Goal: Task Accomplishment & Management: Manage account settings

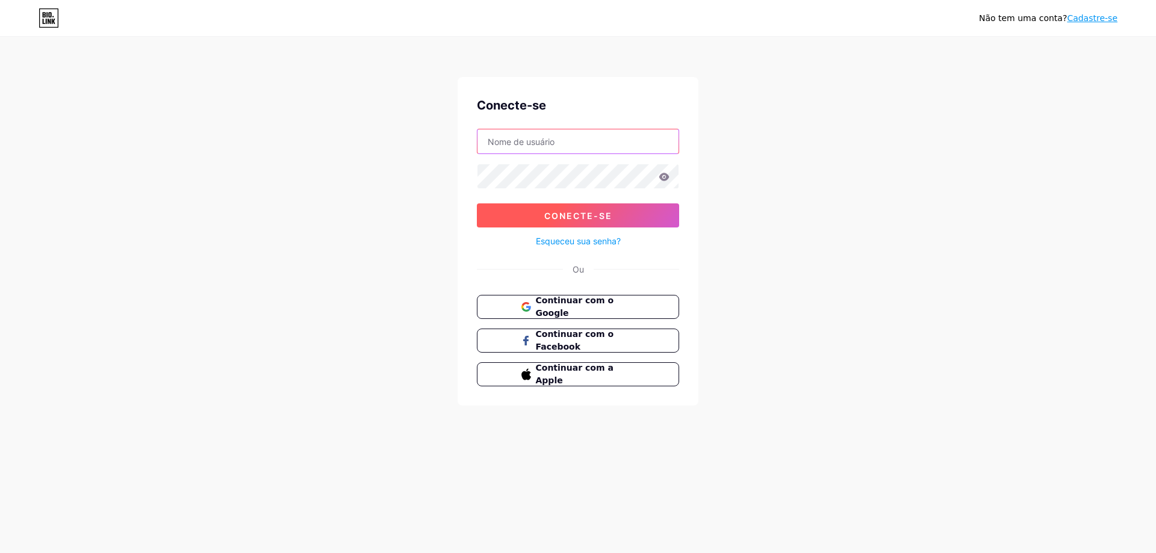
type input "i_fernandarodrigues"
click at [588, 208] on button "Conecte-se" at bounding box center [578, 215] width 202 height 24
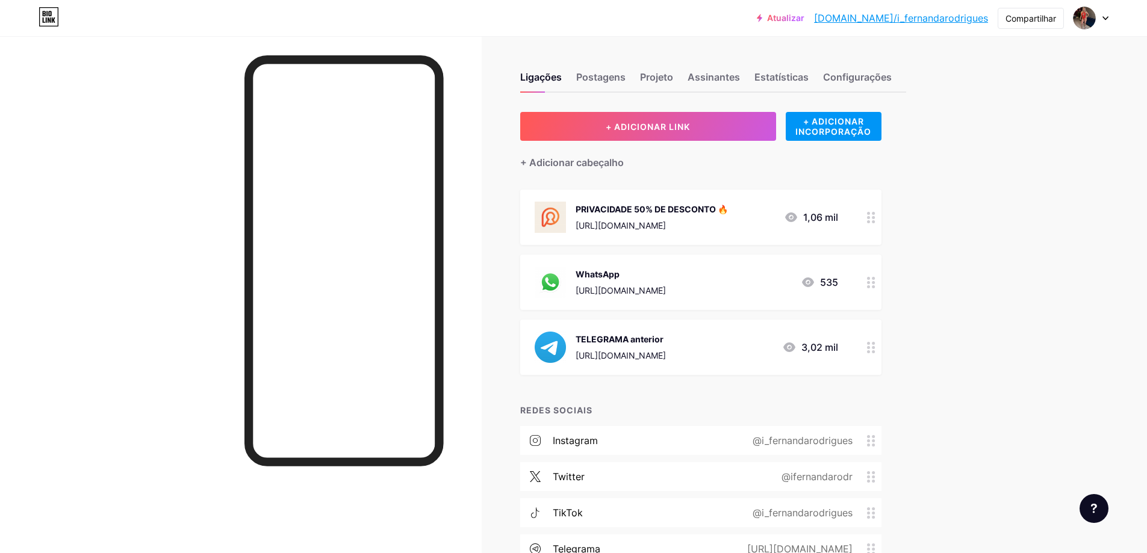
click at [705, 289] on div "WhatsApp [URL][DOMAIN_NAME] 535" at bounding box center [685, 282] width 303 height 31
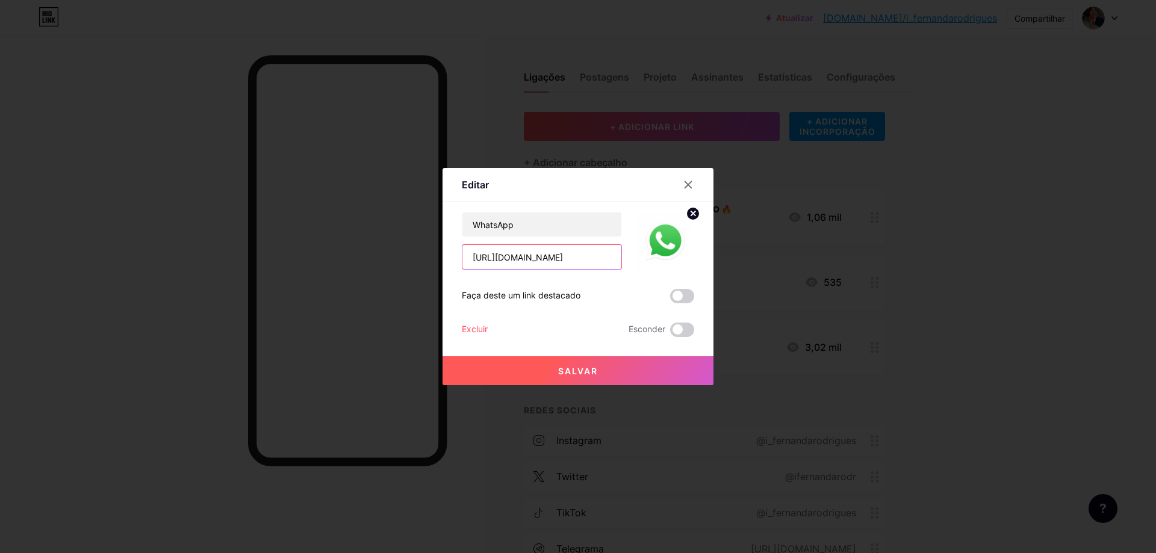
drag, startPoint x: 600, startPoint y: 259, endPoint x: 531, endPoint y: 259, distance: 69.2
click at [531, 259] on input "[URL][DOMAIN_NAME]" at bounding box center [541, 257] width 159 height 24
drag, startPoint x: 598, startPoint y: 258, endPoint x: 531, endPoint y: 263, distance: 67.0
click at [531, 263] on input "[URL][DOMAIN_NAME]" at bounding box center [541, 257] width 159 height 24
click at [598, 258] on input "[URL][DOMAIN_NAME]" at bounding box center [541, 257] width 159 height 24
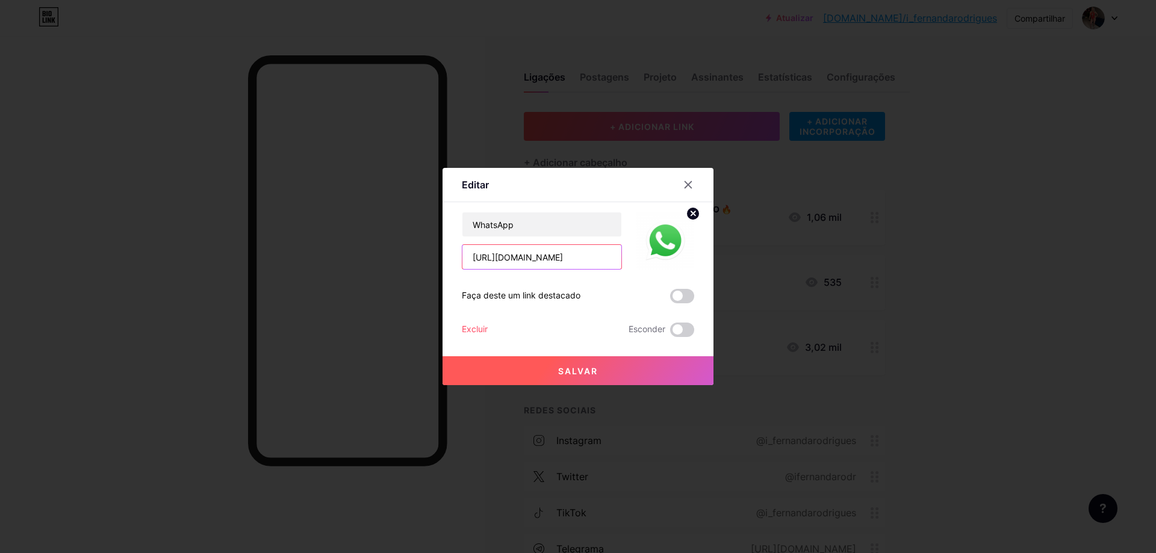
click at [598, 258] on input "[URL][DOMAIN_NAME]" at bounding box center [541, 257] width 159 height 24
drag, startPoint x: 598, startPoint y: 258, endPoint x: 476, endPoint y: 261, distance: 121.6
click at [476, 261] on input "[URL][DOMAIN_NAME]" at bounding box center [541, 257] width 159 height 24
type input "[URL][DOMAIN_NAME]"
click at [688, 187] on icon at bounding box center [688, 185] width 10 height 10
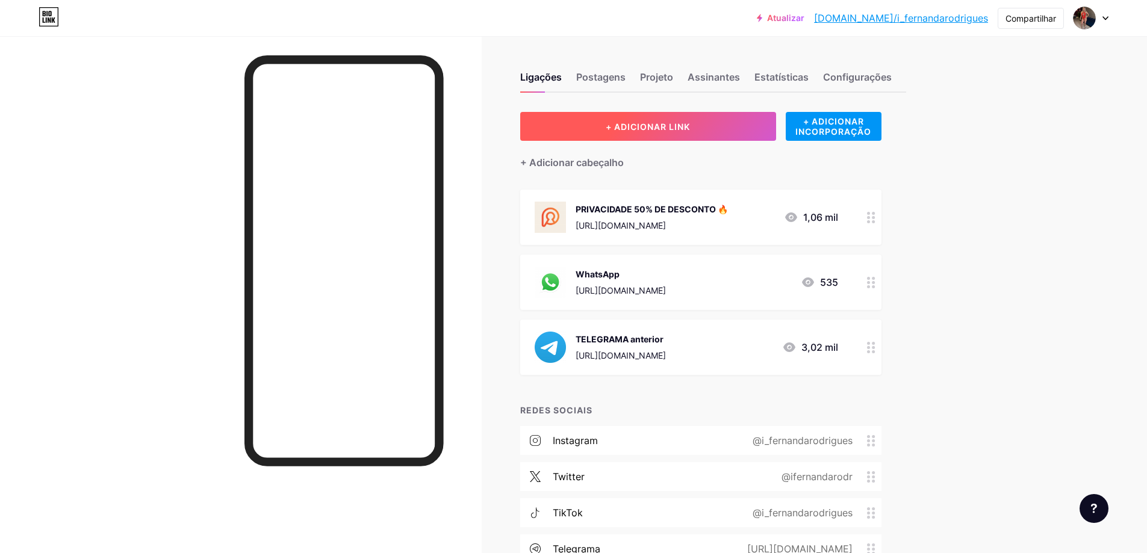
click at [635, 134] on button "+ ADICIONAR LINK" at bounding box center [648, 126] width 256 height 29
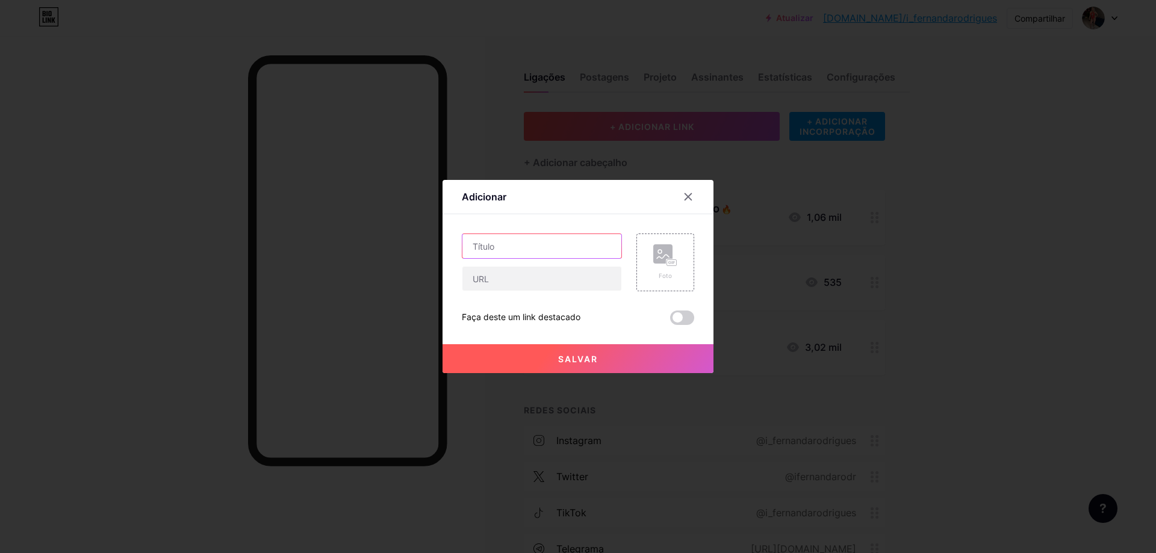
click at [541, 247] on input "text" at bounding box center [541, 246] width 159 height 24
type input "WHA"
click at [685, 200] on icon at bounding box center [688, 197] width 7 height 7
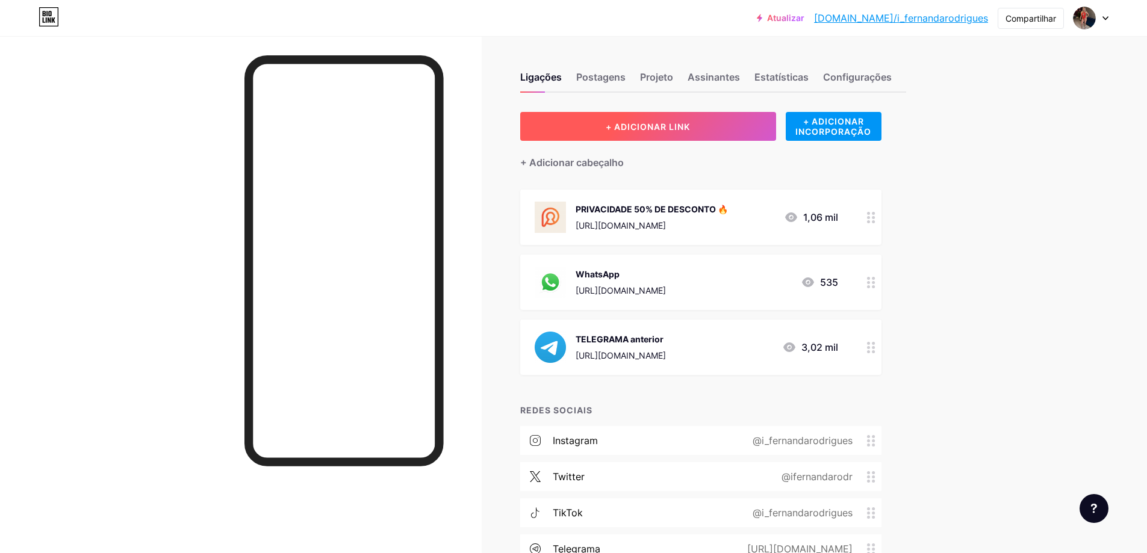
click at [655, 131] on font "+ ADICIONAR LINK" at bounding box center [648, 127] width 84 height 10
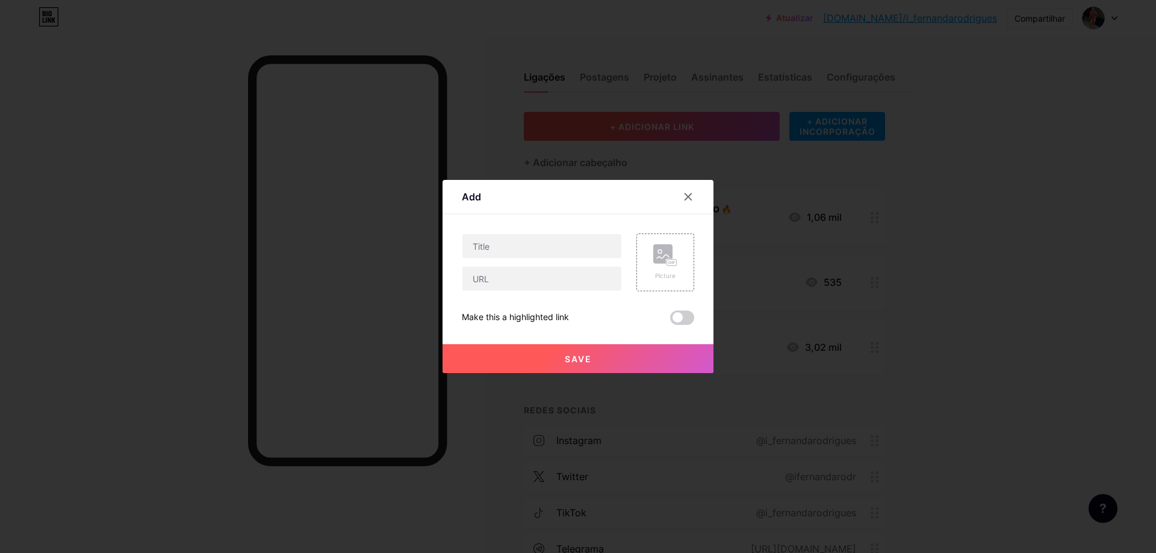
click at [654, 135] on div at bounding box center [578, 276] width 1156 height 553
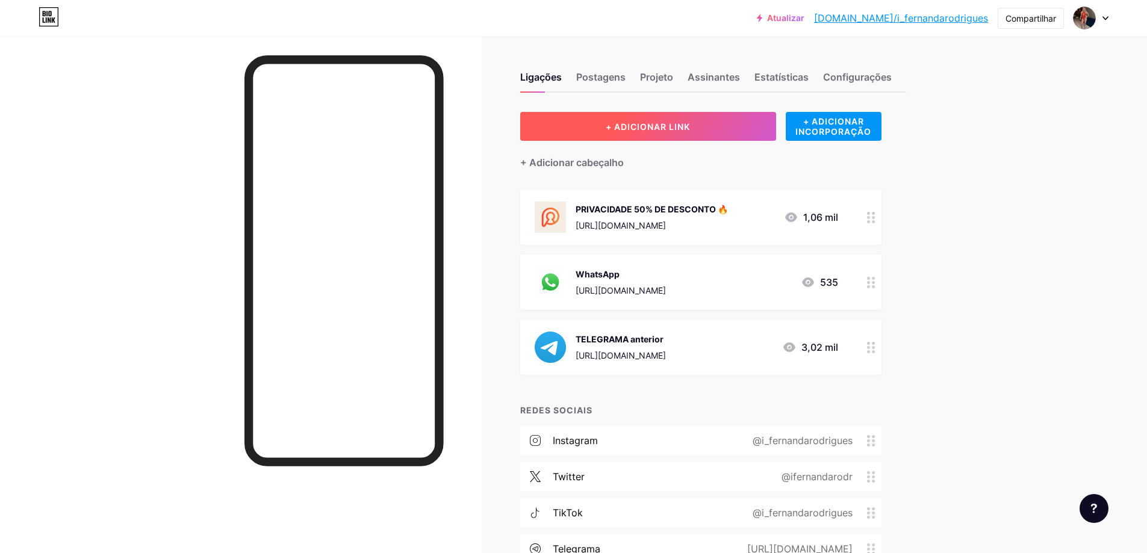
click at [643, 126] on font "+ ADICIONAR LINK" at bounding box center [648, 127] width 84 height 10
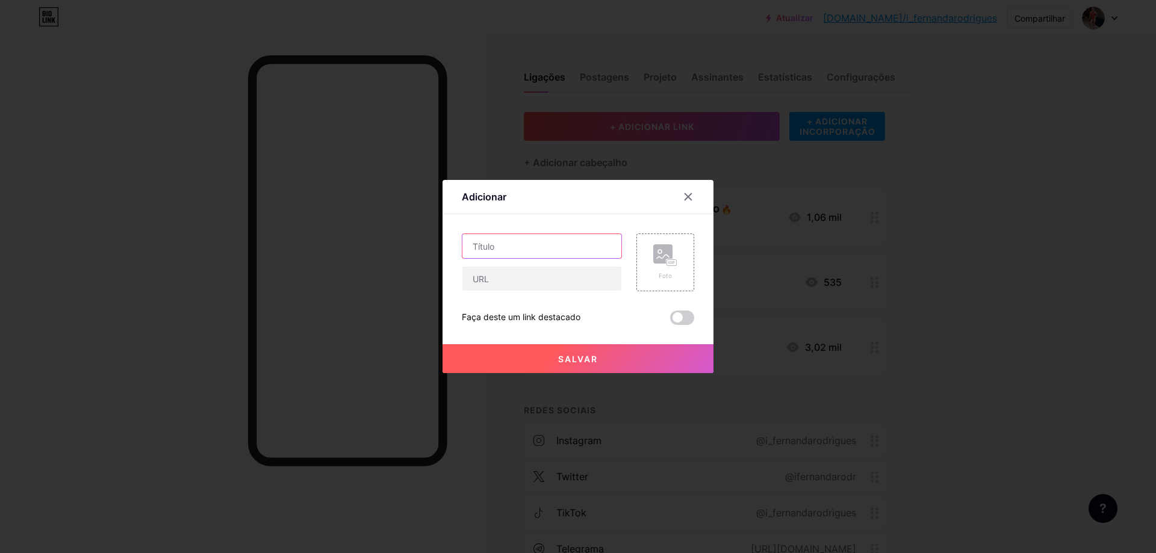
click at [547, 246] on input "text" at bounding box center [541, 246] width 159 height 24
type input "w"
type input "WhatsApp"
click at [546, 285] on input "text" at bounding box center [541, 279] width 159 height 24
paste input "[URL][DOMAIN_NAME]"
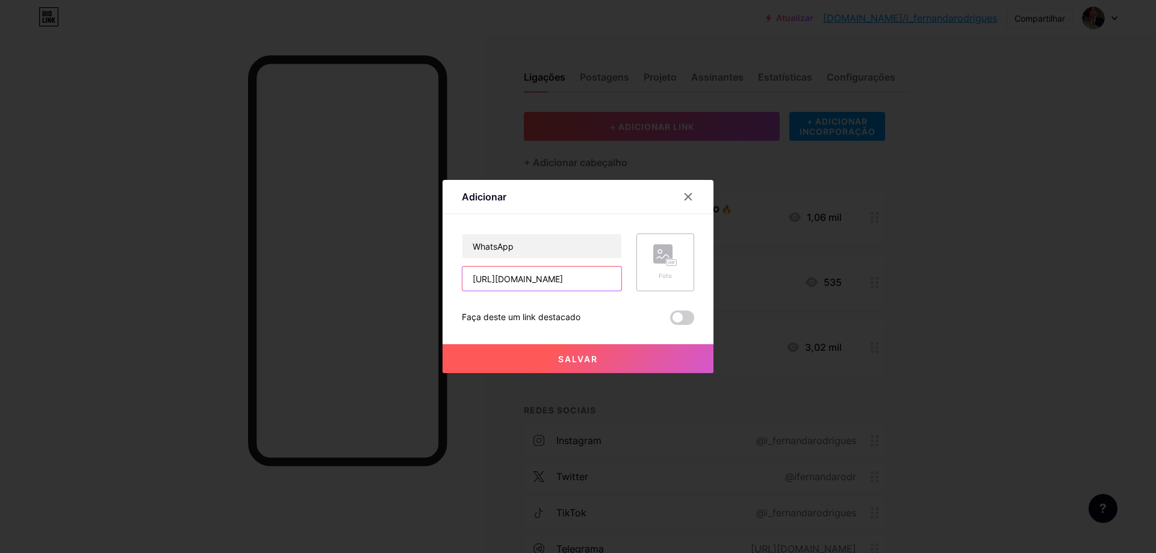
type input "[URL][DOMAIN_NAME]"
click at [668, 270] on div "Foto" at bounding box center [665, 262] width 24 height 36
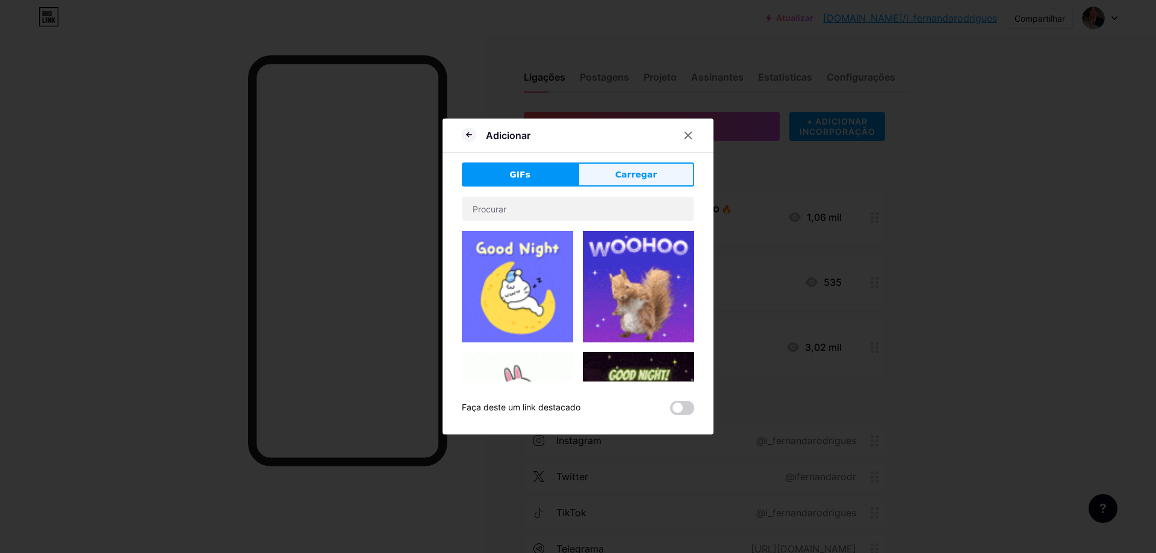
click at [651, 178] on font "Carregar" at bounding box center [636, 175] width 42 height 10
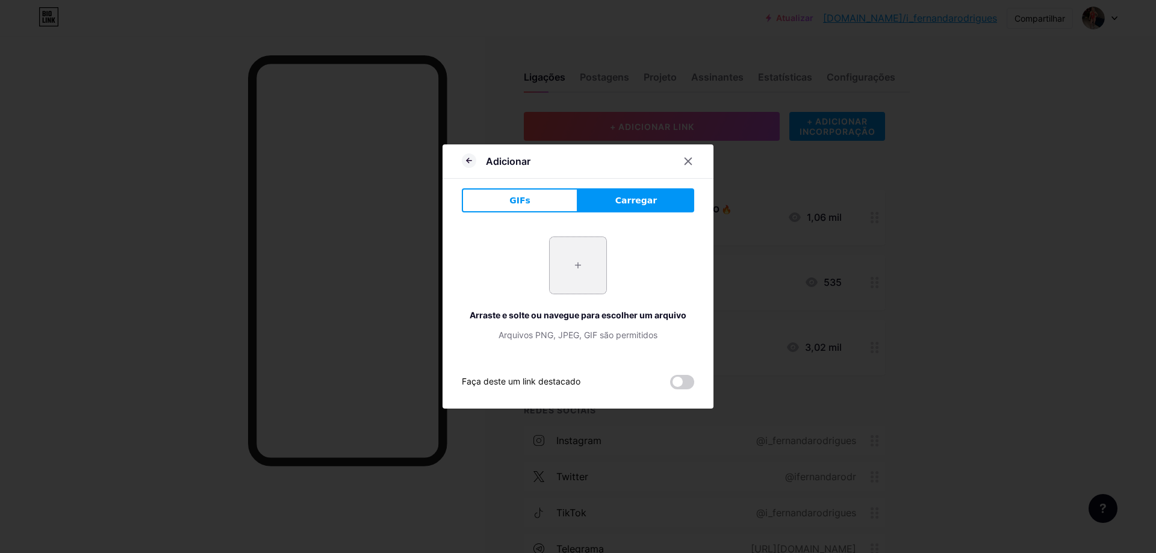
click at [580, 260] on input "file" at bounding box center [578, 265] width 57 height 57
click at [569, 267] on input "file" at bounding box center [578, 265] width 57 height 57
type input "C:\fakepath\design-de-icones-do-whatsapp-para-midia-social-e-branding-de-aplica…"
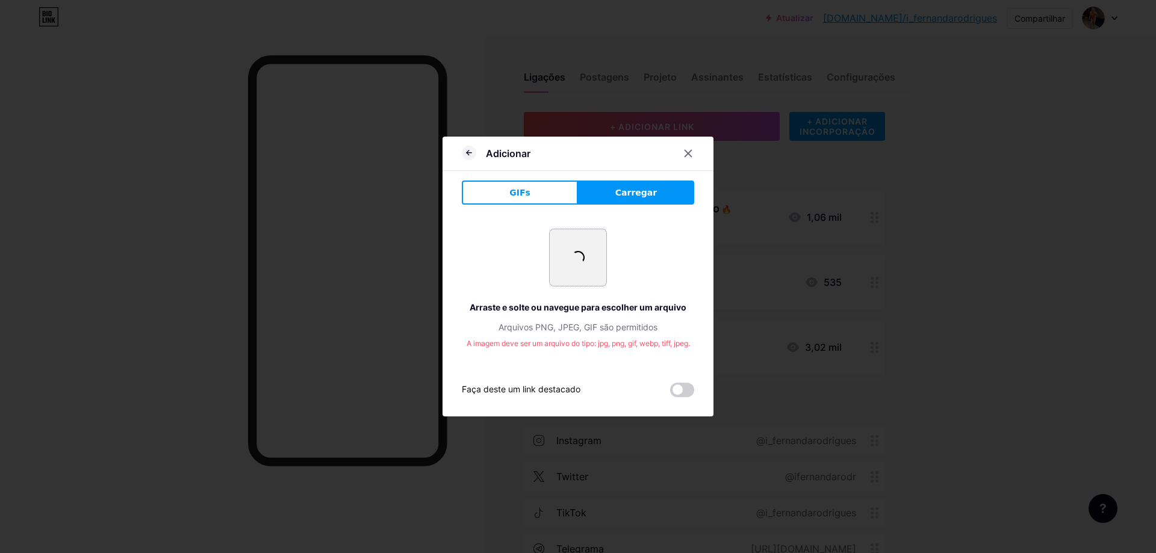
click at [586, 256] on input "file" at bounding box center [578, 257] width 57 height 57
click at [575, 267] on input "file" at bounding box center [578, 257] width 57 height 57
type input "C:\fakepath\whatsapp-logo-whatsapp-icon-whatsapp-transparent-free-png.webp"
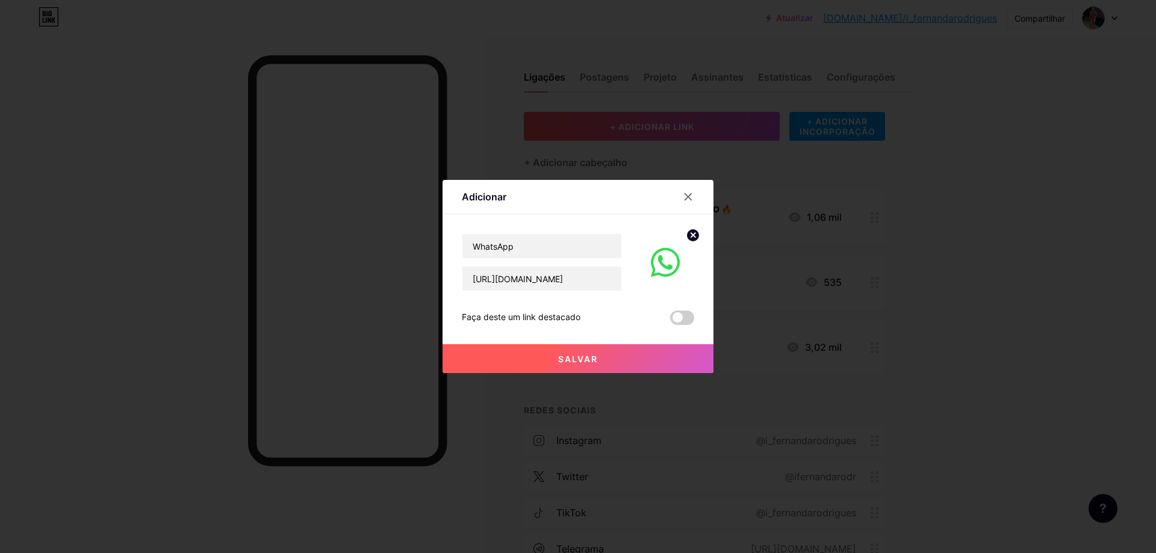
click at [631, 361] on button "Salvar" at bounding box center [577, 358] width 271 height 29
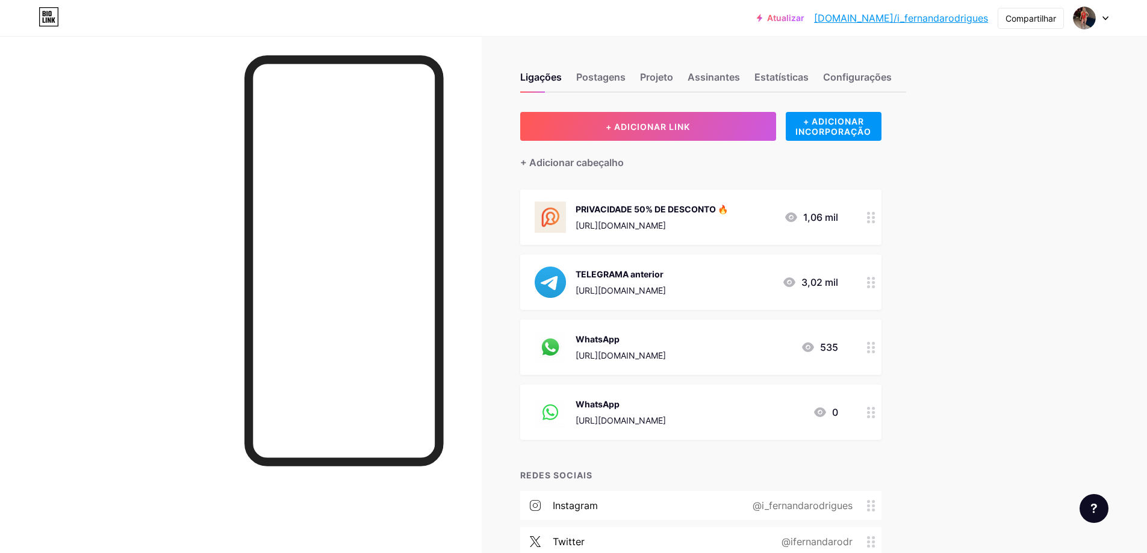
click at [721, 404] on div "WhatsApp [URL][DOMAIN_NAME] 0" at bounding box center [685, 412] width 303 height 31
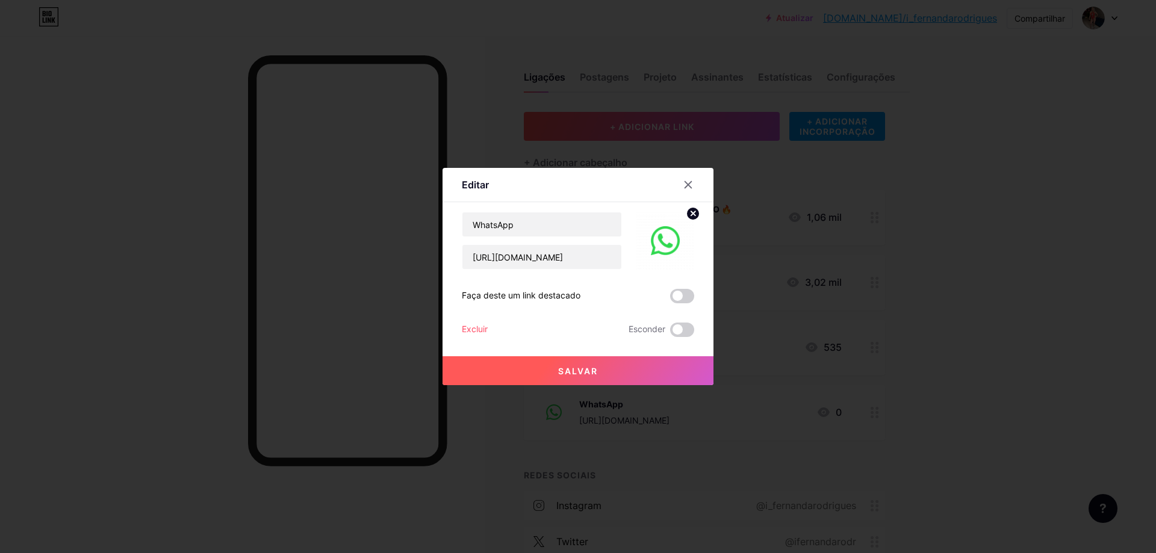
click at [671, 244] on img at bounding box center [665, 241] width 58 height 58
click at [690, 217] on circle at bounding box center [692, 213] width 13 height 13
click at [663, 239] on rect at bounding box center [662, 232] width 19 height 19
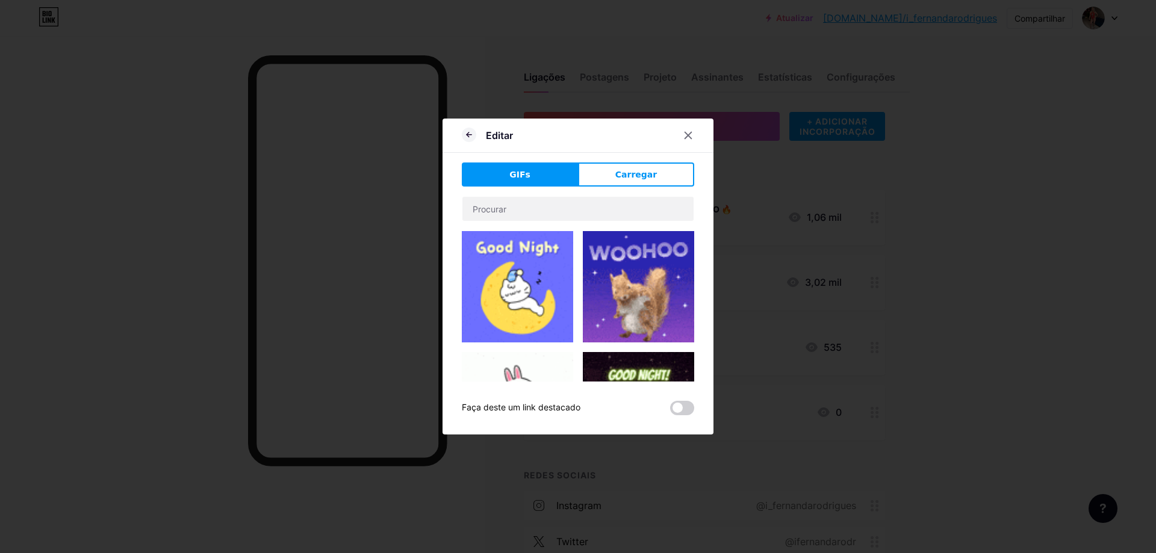
click at [633, 188] on div "GIFs Carregar Contente YouTube Reproduza vídeos do YouTube sem sair da sua pági…" at bounding box center [578, 289] width 232 height 253
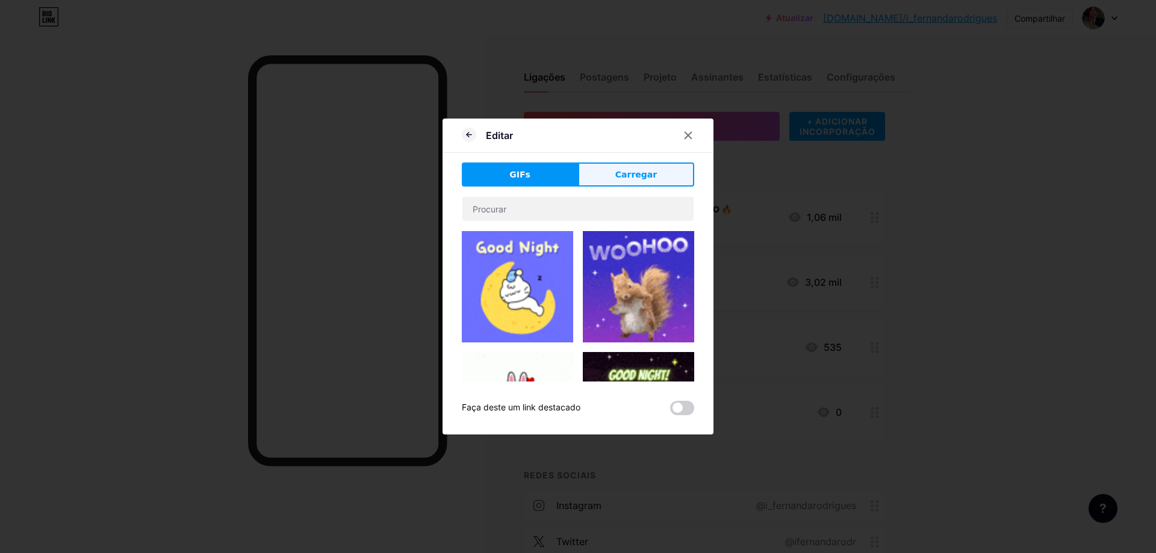
click at [636, 181] on button "Carregar" at bounding box center [636, 175] width 116 height 24
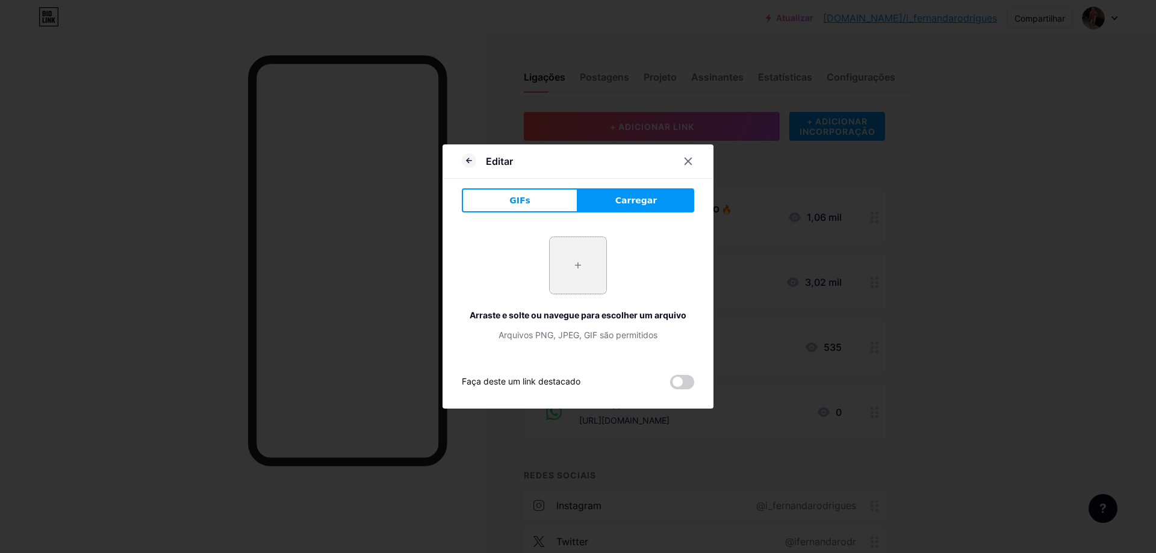
click at [578, 260] on input "file" at bounding box center [578, 265] width 57 height 57
type input "C:\fakepath\6e6ad17cb27de788fda8b7f7e3816aef.jpg"
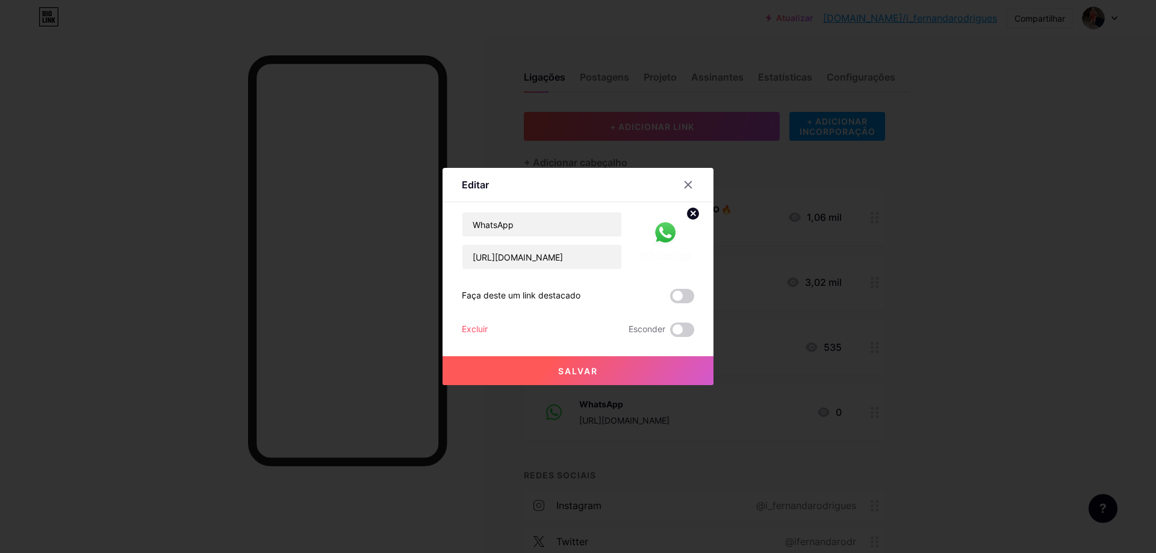
click at [620, 368] on button "Salvar" at bounding box center [577, 370] width 271 height 29
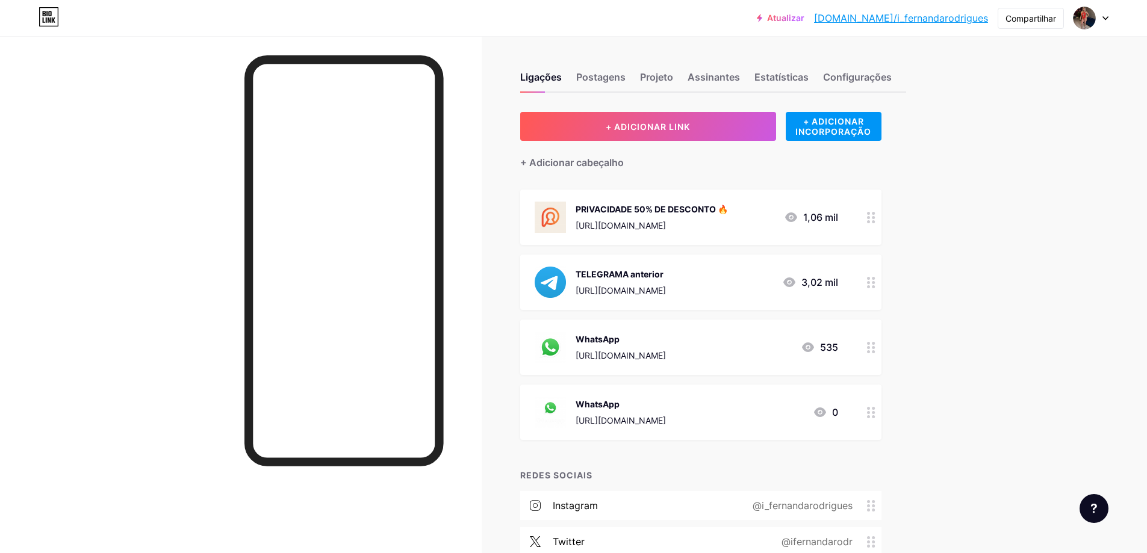
click at [720, 407] on div "WhatsApp [URL][DOMAIN_NAME] 0" at bounding box center [685, 412] width 303 height 31
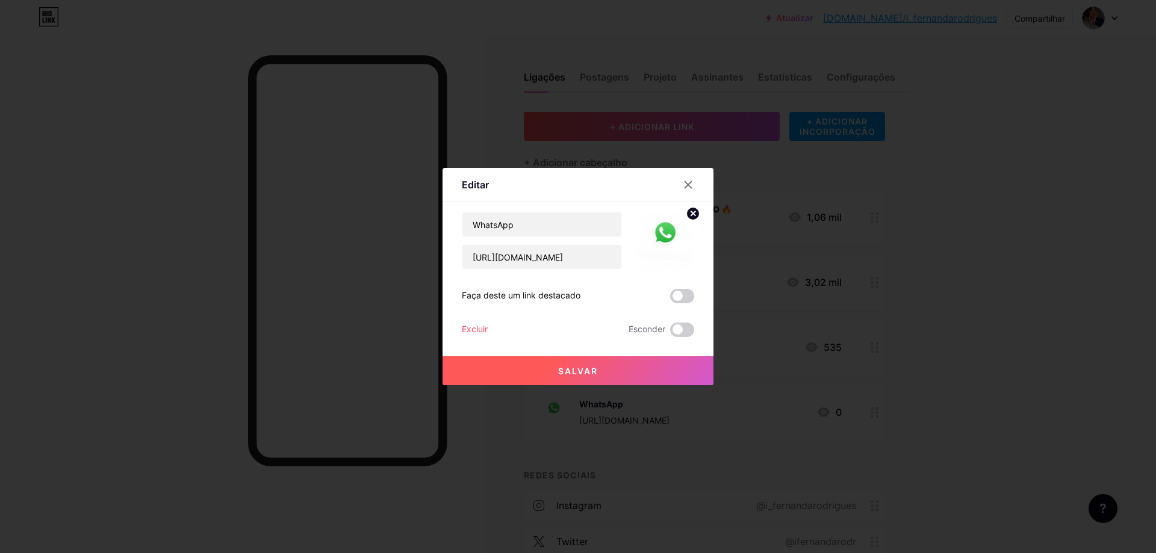
click at [695, 213] on circle at bounding box center [692, 213] width 13 height 13
click at [658, 234] on rect at bounding box center [662, 232] width 19 height 19
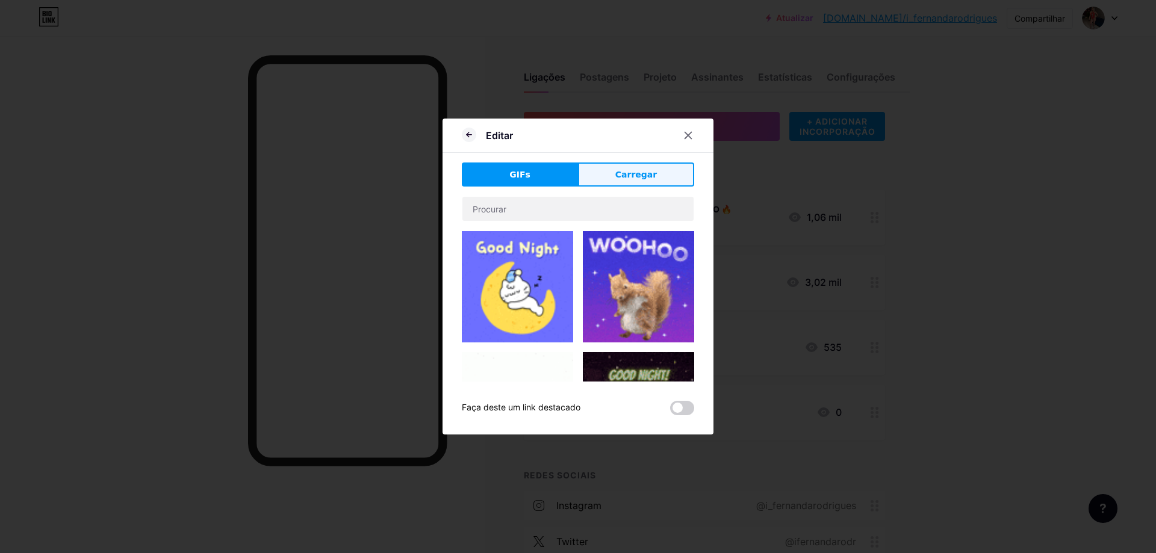
click at [637, 179] on font "Carregar" at bounding box center [636, 175] width 42 height 10
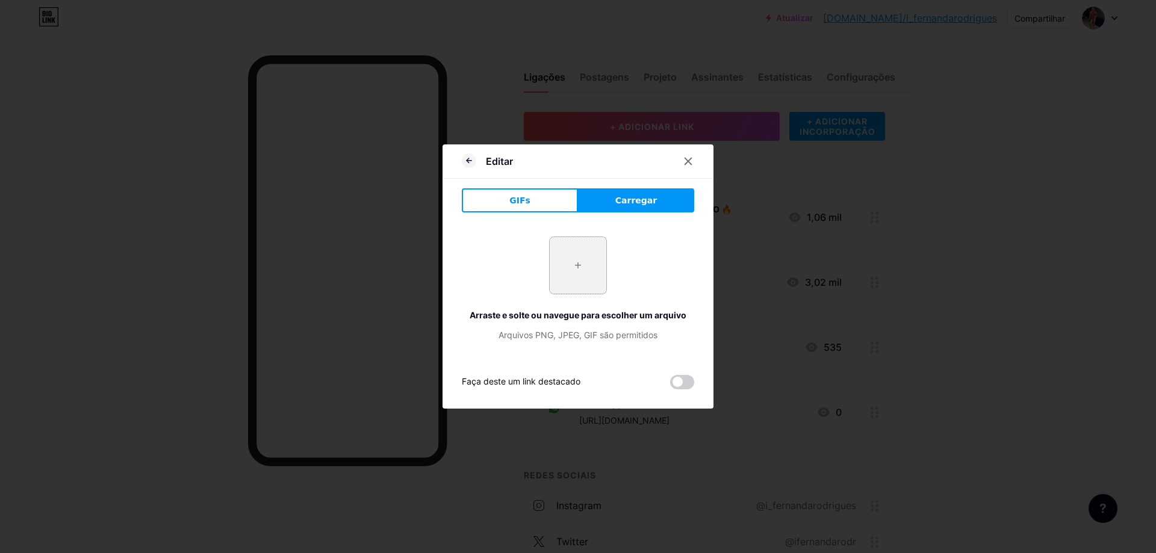
click at [581, 268] on input "file" at bounding box center [578, 265] width 57 height 57
click at [581, 273] on input "file" at bounding box center [578, 265] width 57 height 57
type input "C:\fakepath\depositphotos_194983108-stock-illustration-whatsapp-messenger-logo-…"
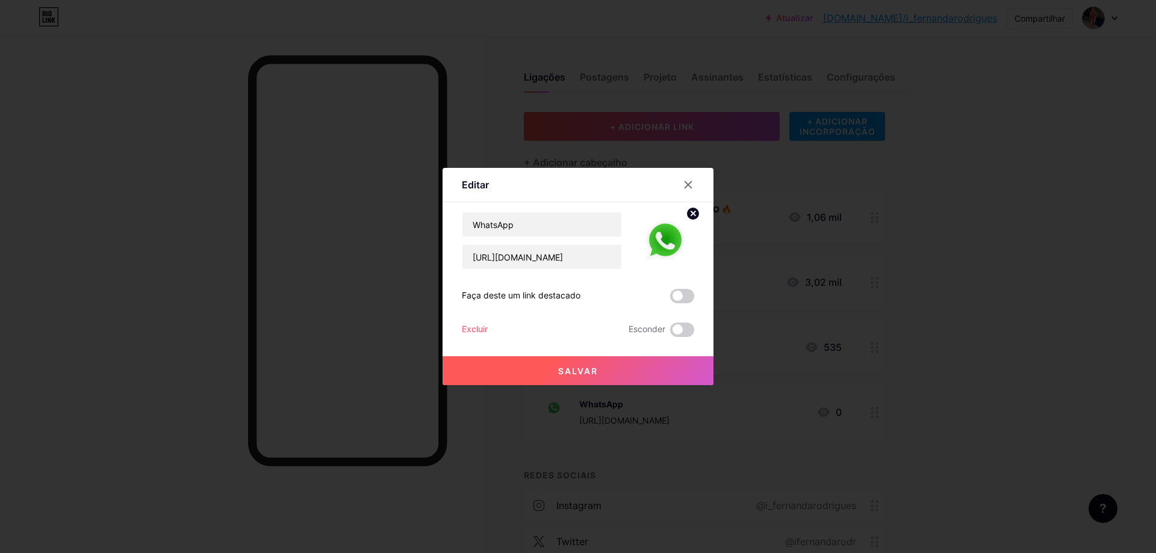
click at [590, 372] on font "Salvar" at bounding box center [578, 371] width 40 height 10
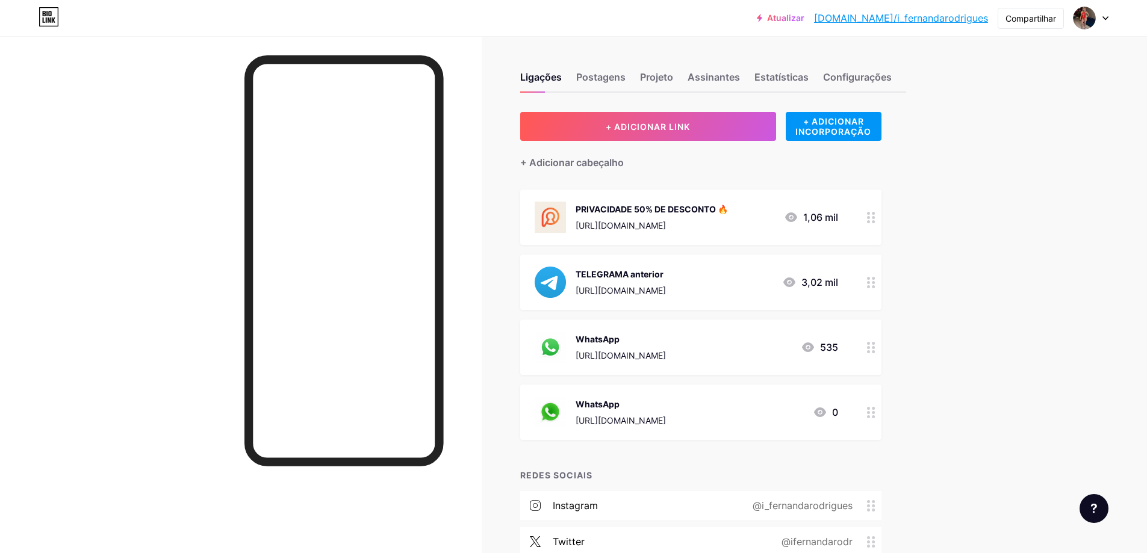
click at [732, 407] on div "WhatsApp [URL][DOMAIN_NAME] 0" at bounding box center [685, 412] width 303 height 31
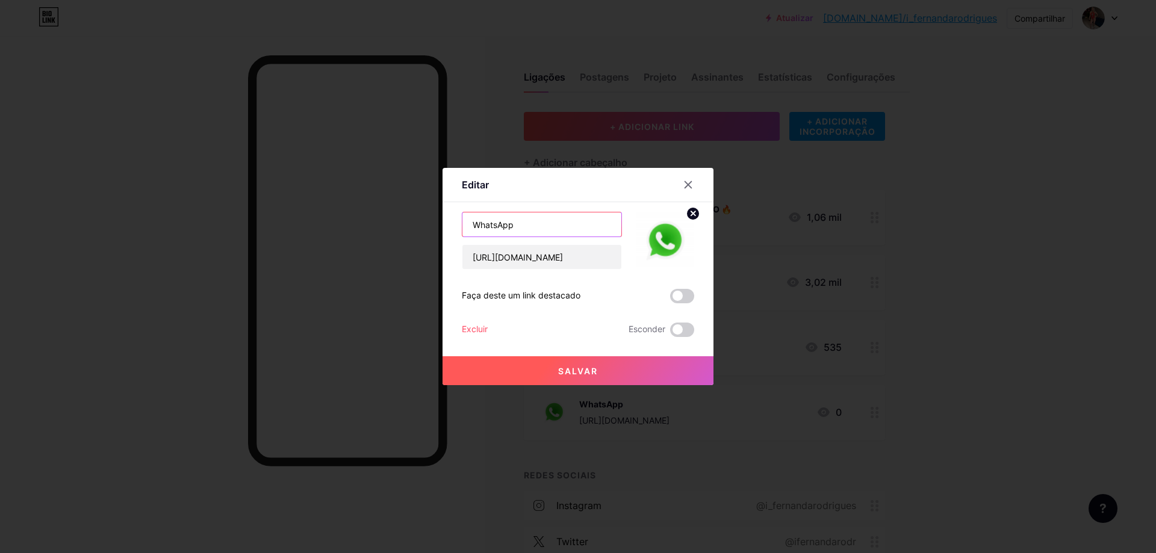
click at [530, 222] on input "WhatsApp" at bounding box center [541, 224] width 159 height 24
type input "WhatsApp 2"
click at [624, 376] on button "Salvar" at bounding box center [577, 370] width 271 height 29
